Goal: Information Seeking & Learning: Learn about a topic

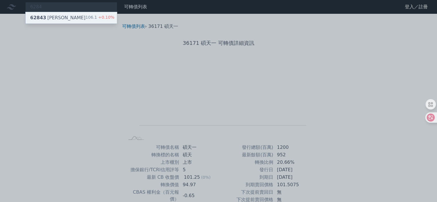
type input "6284"
click at [68, 17] on div "62843 佳邦三 106.1 +0.10%" at bounding box center [71, 17] width 91 height 11
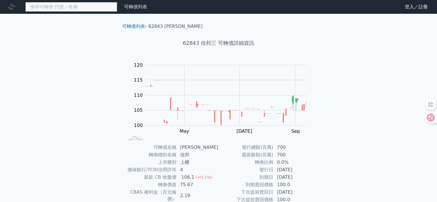
click at [59, 9] on input at bounding box center [71, 7] width 92 height 10
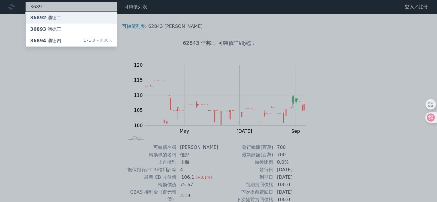
type input "3689"
click at [72, 17] on div "36892 湧德二" at bounding box center [71, 17] width 91 height 11
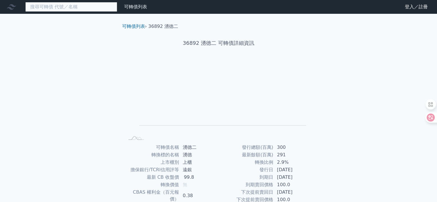
click at [49, 8] on input at bounding box center [71, 7] width 92 height 10
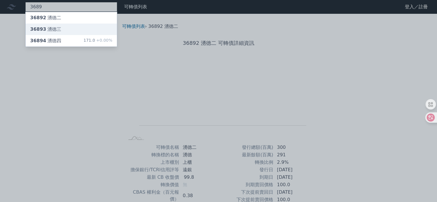
type input "3689"
click at [64, 26] on div "36893 湧德三" at bounding box center [71, 29] width 91 height 11
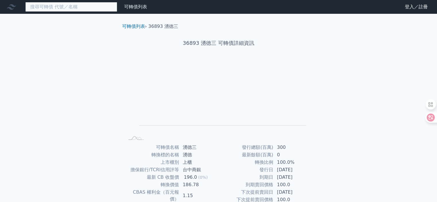
click at [70, 7] on input at bounding box center [71, 7] width 92 height 10
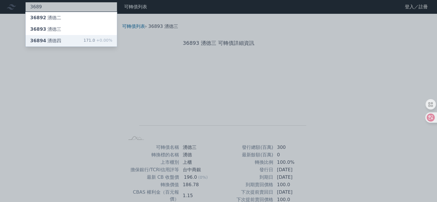
type input "3689"
click at [76, 41] on div "36894 湧德四 171.0 +0.00%" at bounding box center [71, 40] width 91 height 11
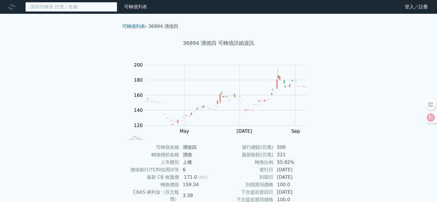
click at [56, 8] on input at bounding box center [71, 7] width 92 height 10
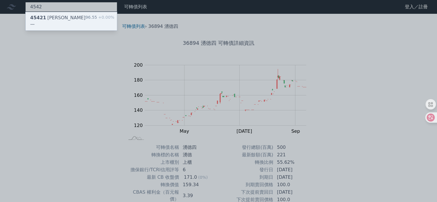
type input "4542"
click at [41, 19] on span "45421" at bounding box center [38, 17] width 16 height 5
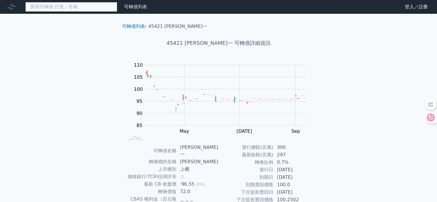
click at [57, 6] on input at bounding box center [71, 7] width 92 height 10
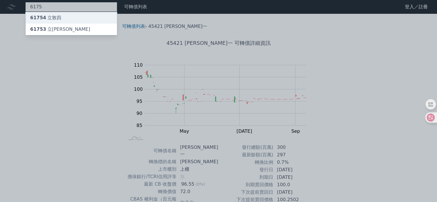
type input "6175"
click at [63, 16] on div "61754 立敦四" at bounding box center [71, 17] width 91 height 11
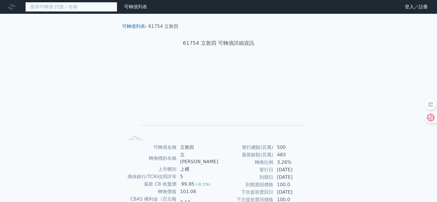
drag, startPoint x: 70, startPoint y: 7, endPoint x: 70, endPoint y: 1, distance: 5.8
click at [70, 4] on input at bounding box center [71, 7] width 92 height 10
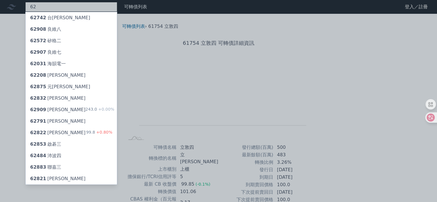
type input "6"
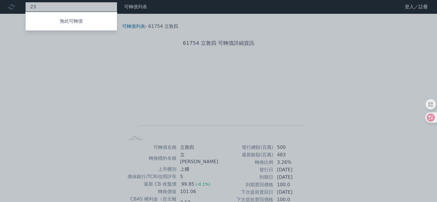
type input "2"
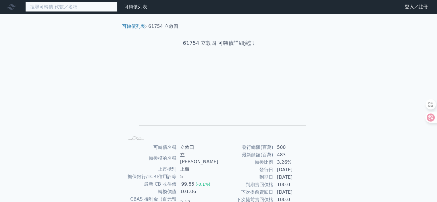
click at [47, 7] on input at bounding box center [71, 7] width 92 height 10
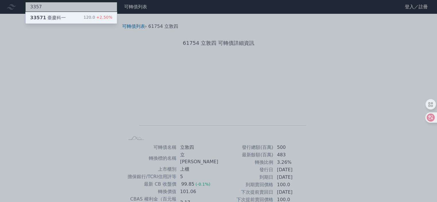
type input "3357"
click at [50, 18] on div "33571 臺慶科一" at bounding box center [48, 17] width 36 height 7
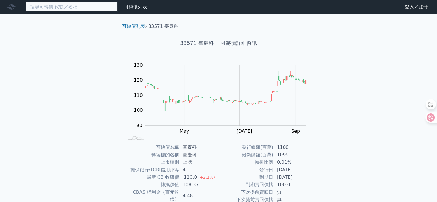
click at [55, 9] on input at bounding box center [71, 7] width 92 height 10
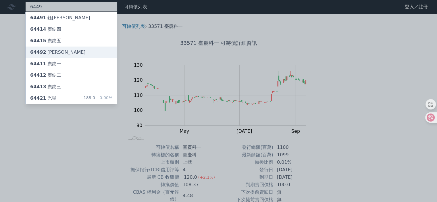
type input "6449"
click at [63, 53] on div "64492 [PERSON_NAME]" at bounding box center [71, 52] width 91 height 11
